Goal: Information Seeking & Learning: Learn about a topic

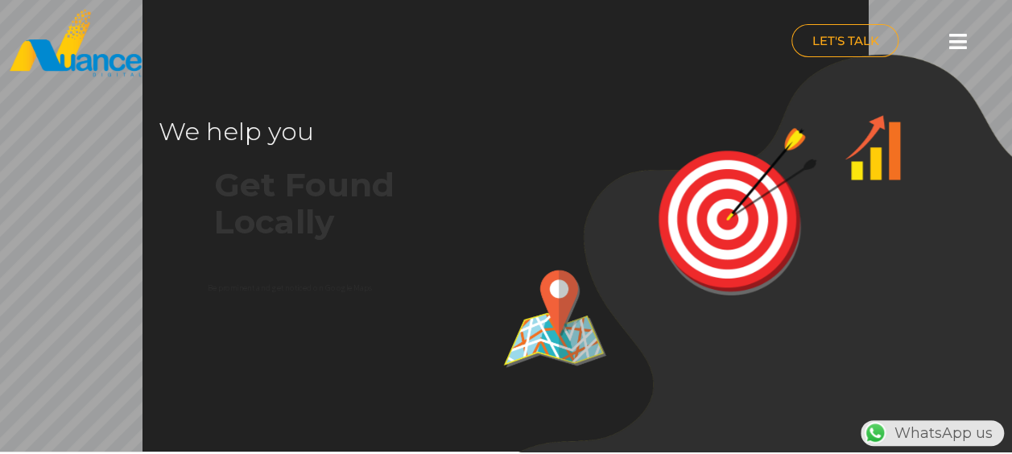
click at [955, 39] on icon at bounding box center [957, 41] width 18 height 20
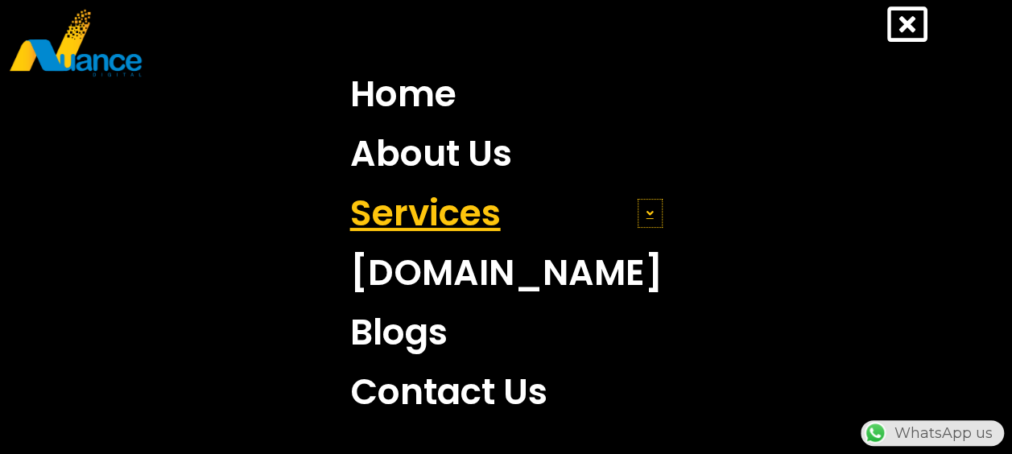
click at [637, 219] on span at bounding box center [649, 213] width 25 height 29
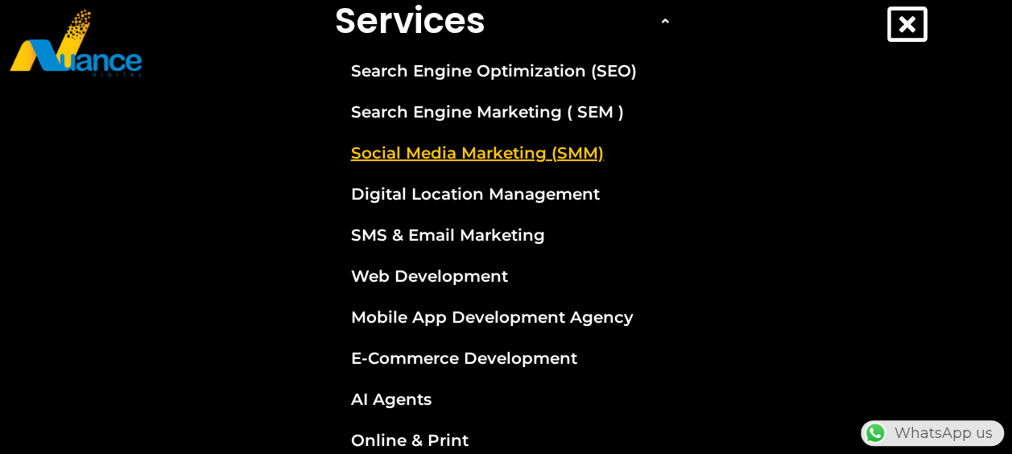
scroll to position [161, 0]
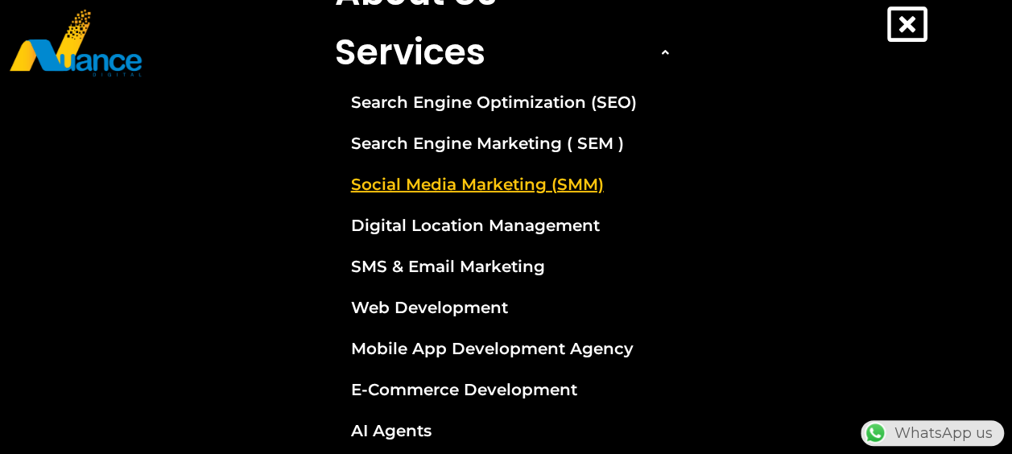
click at [438, 179] on link "Social Media Marketing (SMM)" at bounding box center [506, 184] width 367 height 40
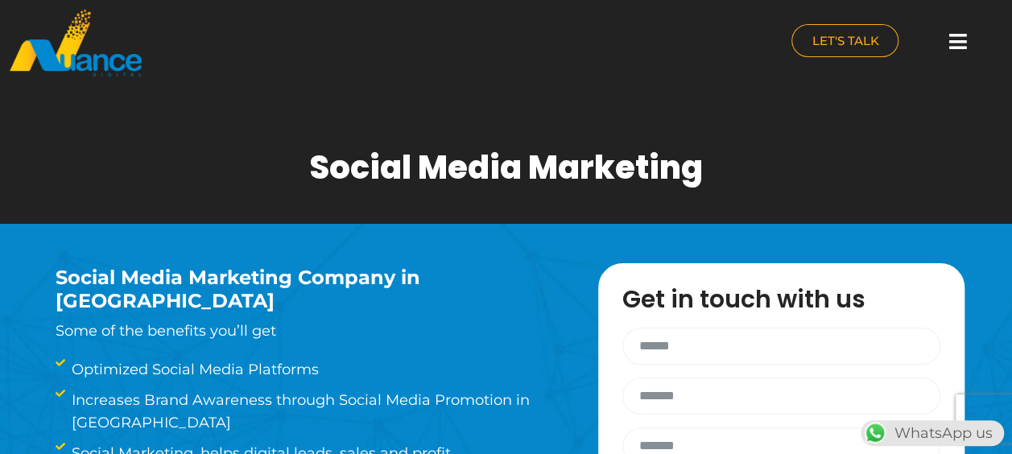
scroll to position [2382, 0]
